Goal: Find specific page/section: Find specific page/section

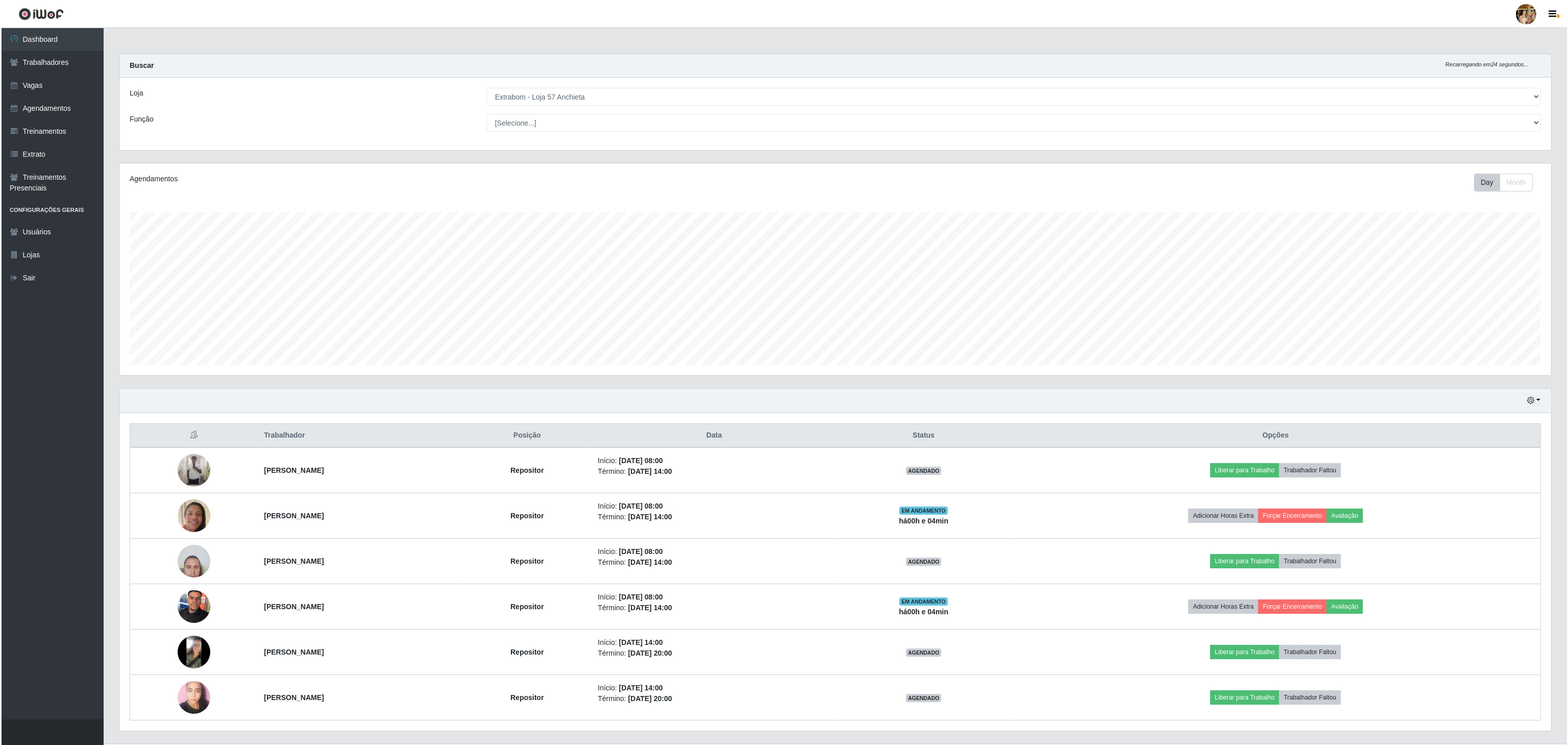
scroll to position [212, 1431]
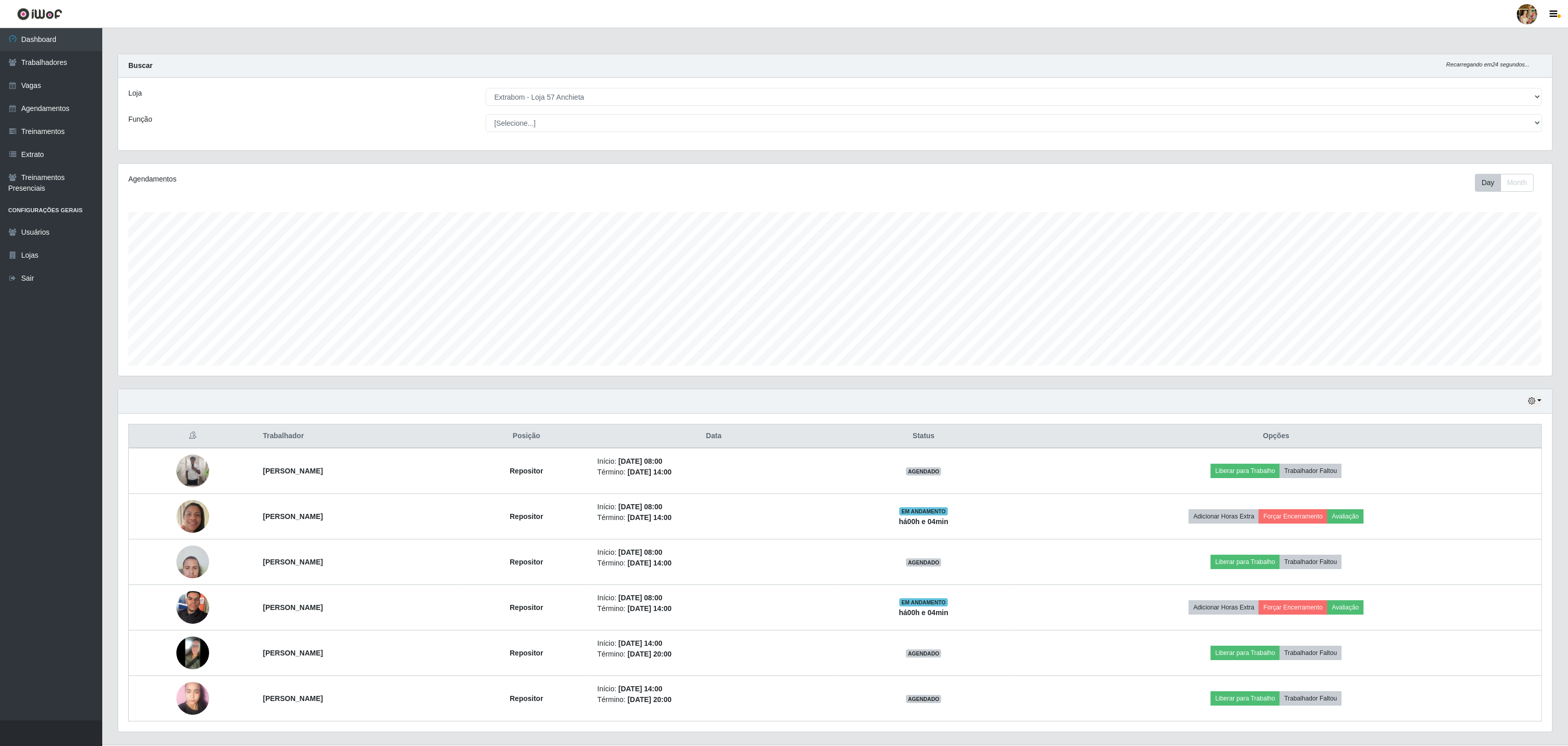
click at [545, 85] on div "Loja [Selecione...] Atacado Vem - [GEOGRAPHIC_DATA] 30 Laranjeiras Velha Atacad…" at bounding box center [835, 114] width 1435 height 73
click at [545, 87] on div "Loja [Selecione...] Atacado Vem - [GEOGRAPHIC_DATA] 30 Laranjeiras Velha Atacad…" at bounding box center [835, 114] width 1435 height 73
click at [550, 106] on select "[Selecione...] Atacado Vem - [GEOGRAPHIC_DATA] 30 Laranjeiras Velha Atacado Vem…" at bounding box center [1014, 97] width 1056 height 18
select select "495"
click at [486, 89] on select "[Selecione...] Atacado Vem - [GEOGRAPHIC_DATA] 30 Laranjeiras Velha Atacado Vem…" at bounding box center [1014, 97] width 1056 height 18
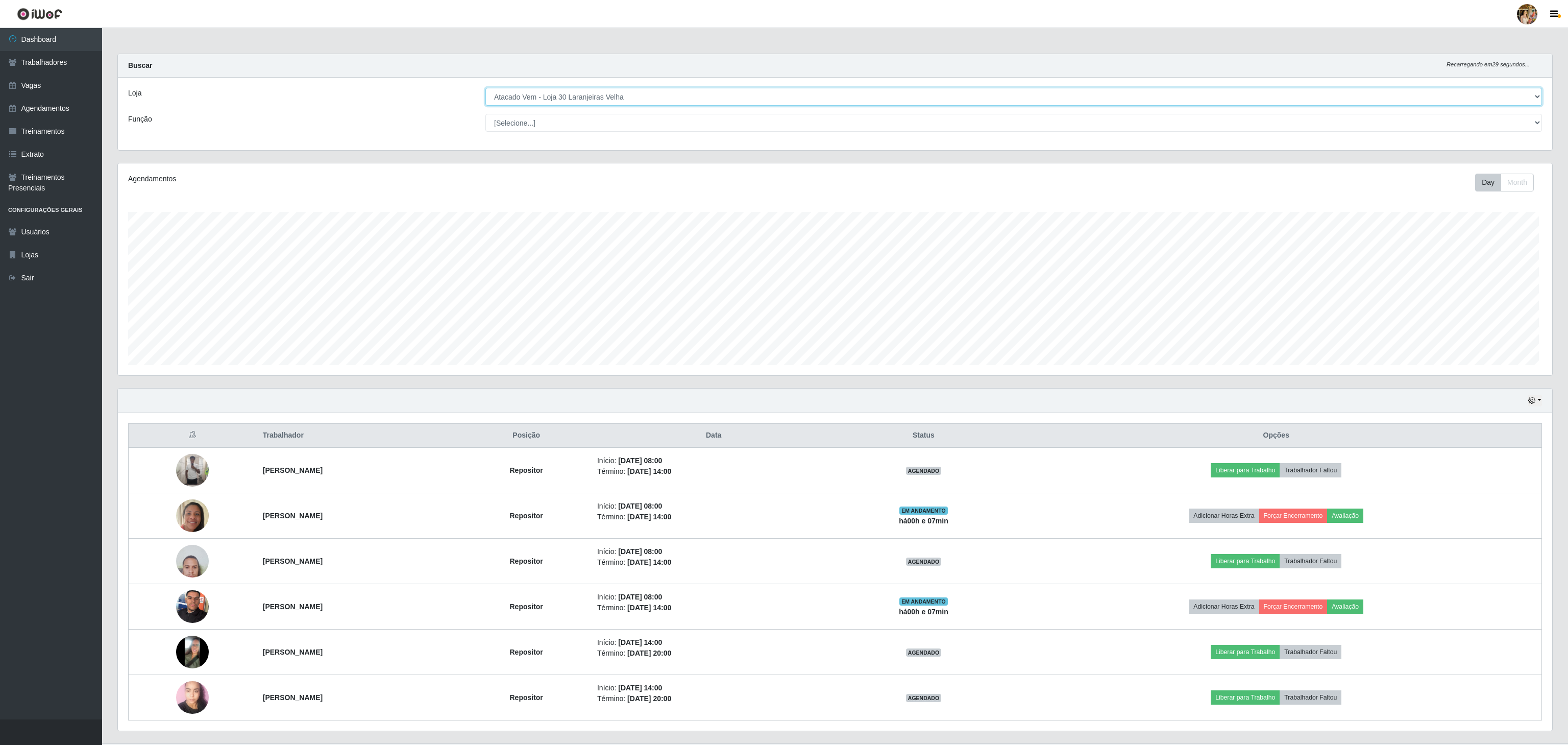
scroll to position [510305, 509071]
click at [554, 90] on select "[Selecione...] Atacado Vem - [GEOGRAPHIC_DATA] 30 Laranjeiras Velha Atacado Vem…" at bounding box center [1012, 97] width 1054 height 18
click at [485, 89] on select "[Selecione...] Atacado Vem - [GEOGRAPHIC_DATA] 30 Laranjeiras Velha Atacado Vem…" at bounding box center [1012, 97] width 1054 height 18
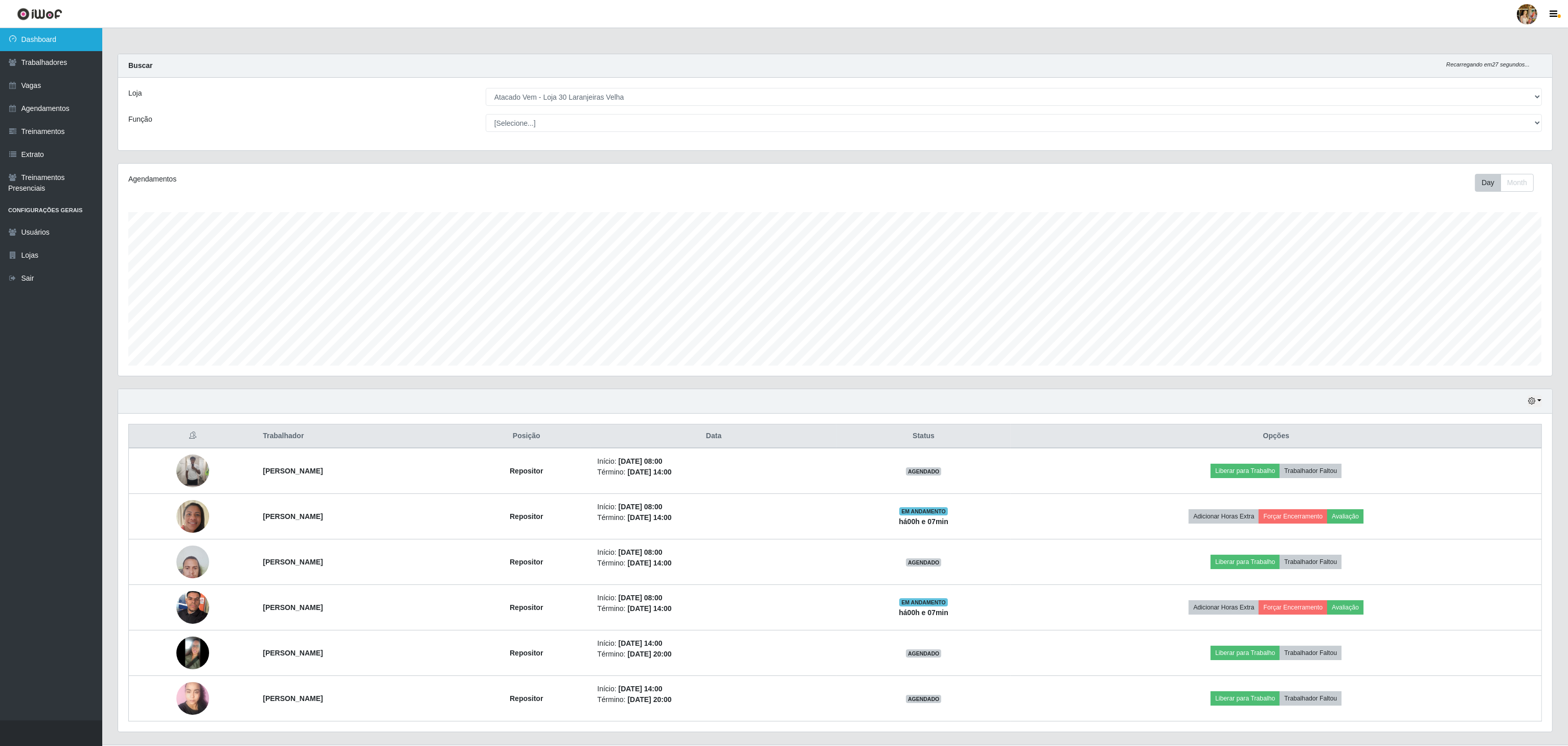
click at [28, 30] on link "Dashboard" at bounding box center [51, 40] width 102 height 23
click at [72, 70] on link "Trabalhadores" at bounding box center [51, 63] width 102 height 23
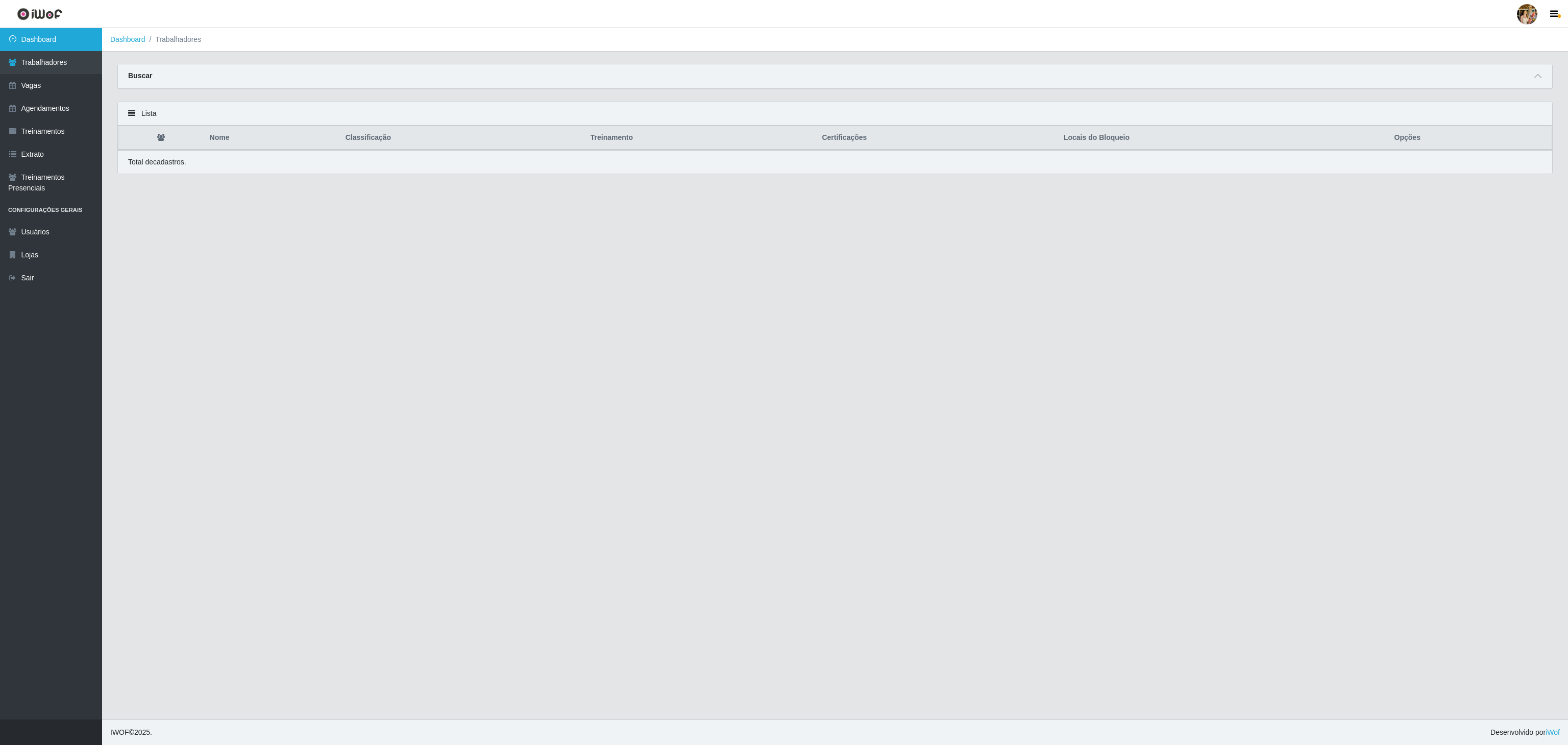
click at [55, 40] on link "Dashboard" at bounding box center [51, 40] width 102 height 23
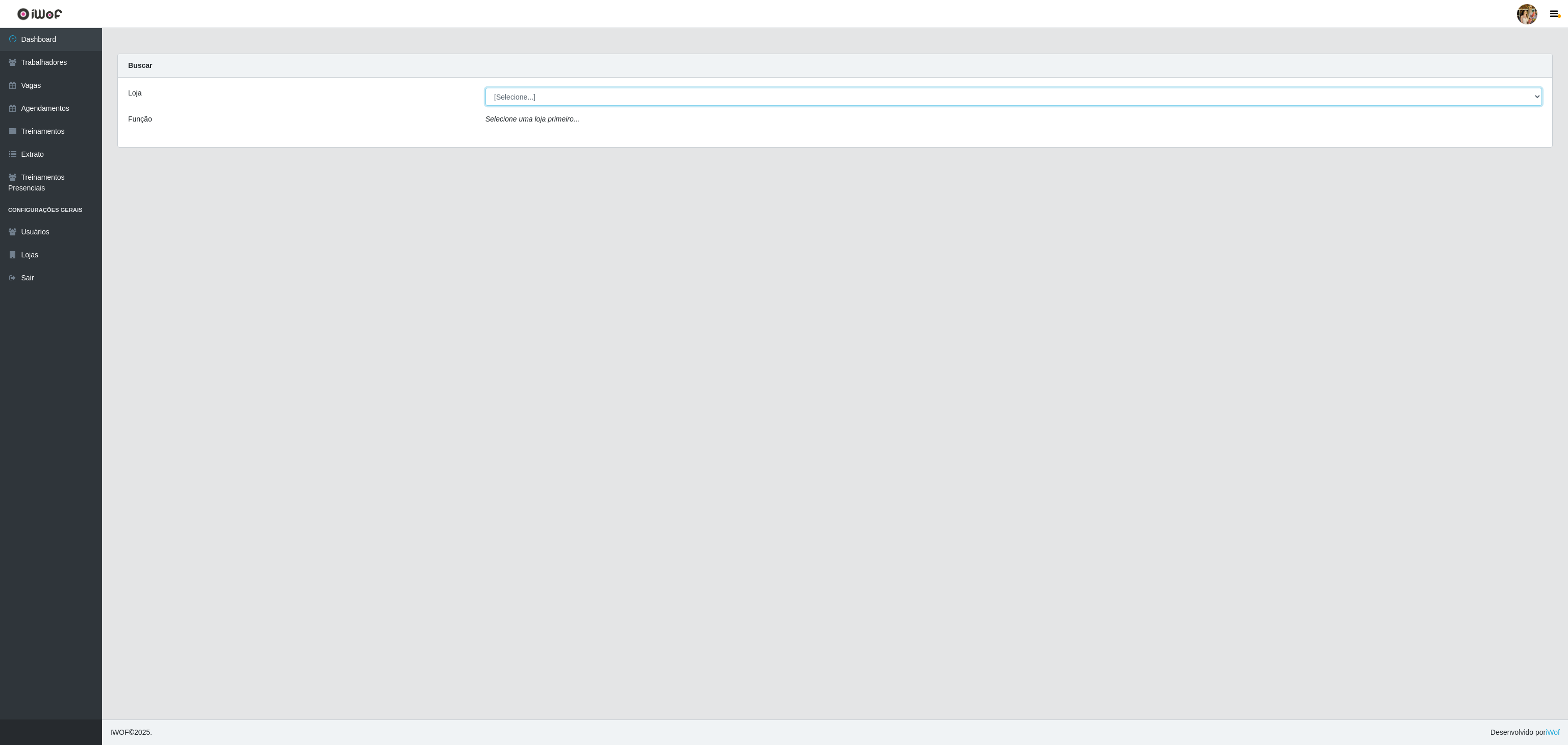
click at [553, 103] on select "[Selecione...] Atacado Vem - [GEOGRAPHIC_DATA] 30 Laranjeiras Velha Atacado Vem…" at bounding box center [1014, 97] width 1057 height 18
select select "495"
click at [485, 89] on select "[Selecione...] Atacado Vem - [GEOGRAPHIC_DATA] 30 Laranjeiras Velha Atacado Vem…" at bounding box center [1014, 97] width 1057 height 18
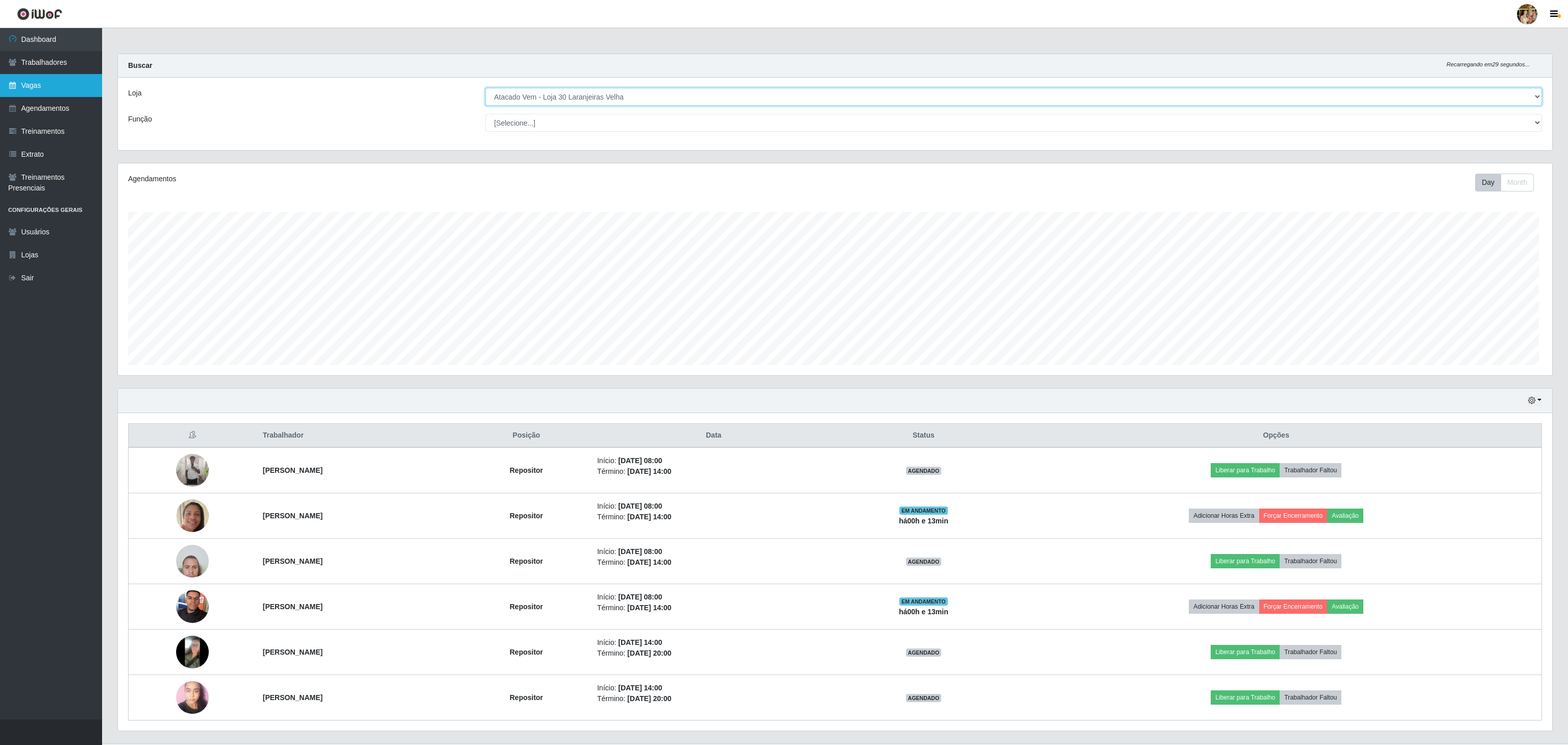
scroll to position [510305, 509071]
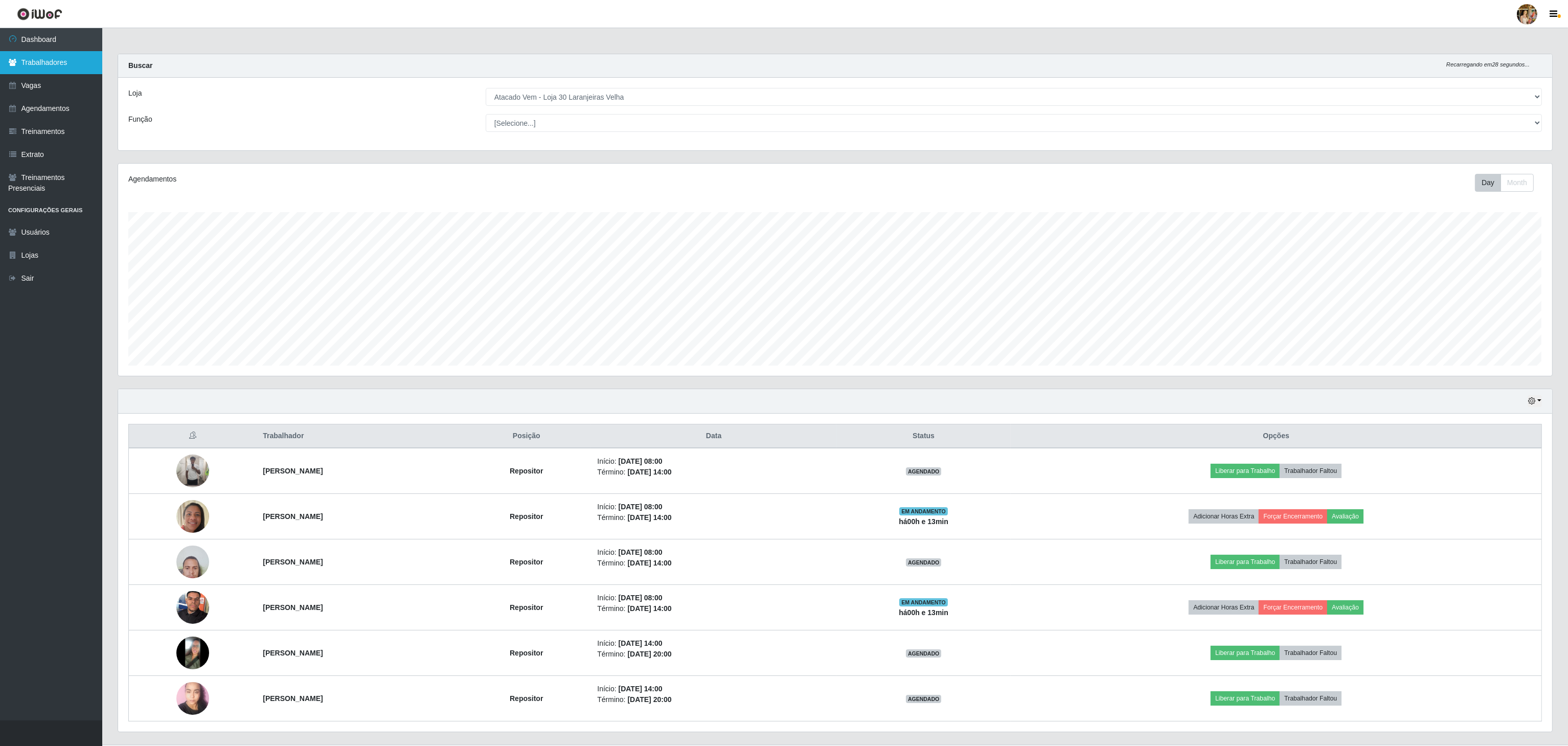
click at [76, 61] on link "Trabalhadores" at bounding box center [51, 63] width 102 height 23
